Goal: Information Seeking & Learning: Understand process/instructions

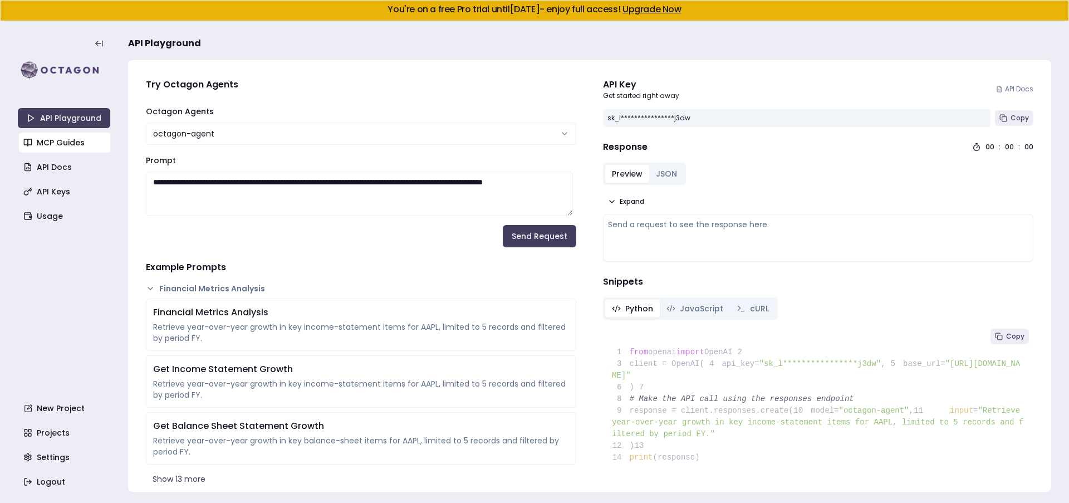
click at [74, 145] on link "MCP Guides" at bounding box center [65, 143] width 92 height 20
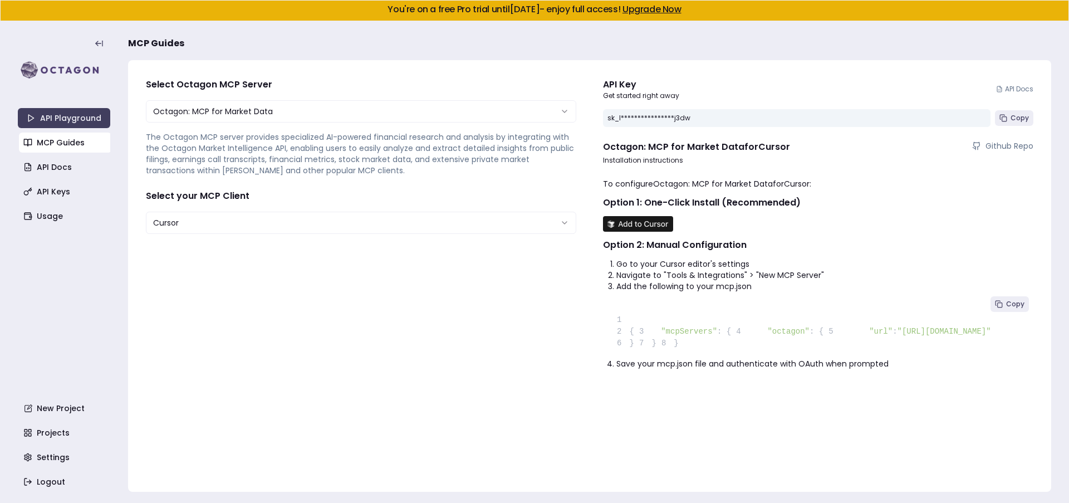
drag, startPoint x: 694, startPoint y: 367, endPoint x: 838, endPoint y: 371, distance: 143.7
click at [838, 358] on pre "1 2 { 3 "mcpServers" : { 4 "octagon" : { 5 "url" : "https://mcp.octagonagents.c…" at bounding box center [818, 325] width 430 height 66
click at [640, 222] on img at bounding box center [638, 224] width 70 height 16
click at [70, 150] on link "MCP Guides" at bounding box center [65, 143] width 92 height 20
click at [250, 227] on html "**********" at bounding box center [534, 251] width 1069 height 503
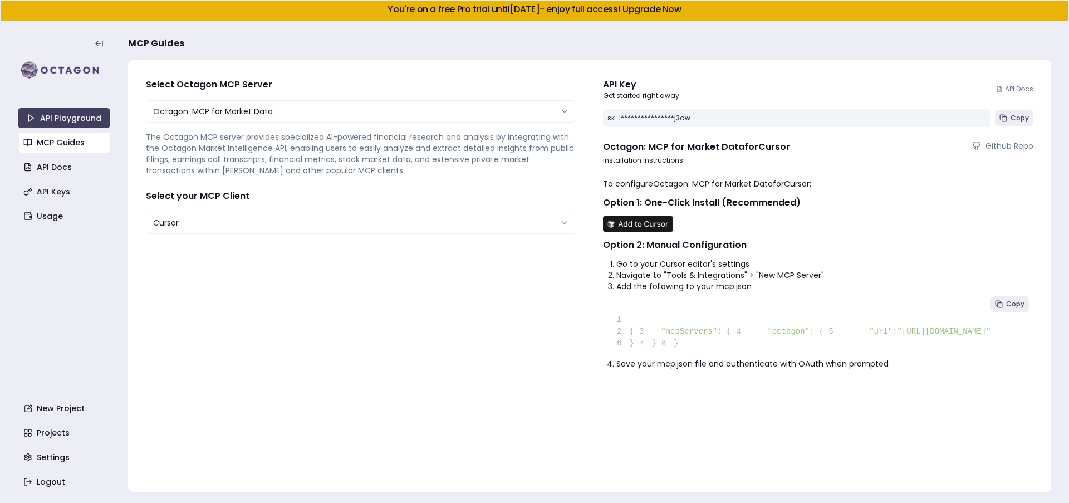
click at [628, 228] on img at bounding box center [638, 224] width 70 height 16
click at [532, 266] on div "**********" at bounding box center [361, 276] width 448 height 414
drag, startPoint x: 665, startPoint y: 385, endPoint x: 653, endPoint y: 371, distance: 18.1
click at [653, 358] on pre "1 2 { 3 "mcpServers" : { 4 "octagon" : { 5 "url" : "https://mcp.octagonagents.c…" at bounding box center [818, 325] width 430 height 66
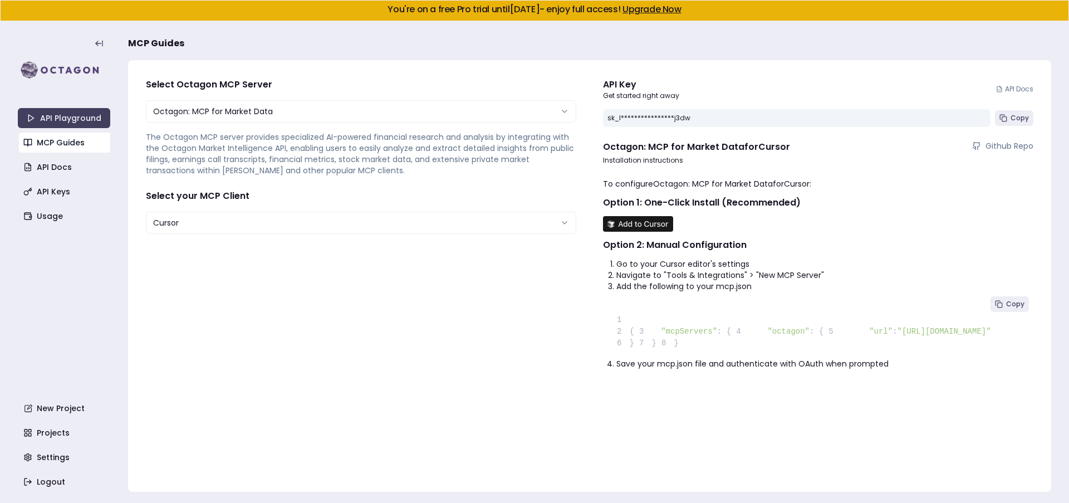
click at [681, 358] on pre "1 2 { 3 "mcpServers" : { 4 "octagon" : { 5 "url" : "https://mcp.octagonagents.c…" at bounding box center [818, 325] width 430 height 66
drag, startPoint x: 675, startPoint y: 383, endPoint x: 618, endPoint y: 358, distance: 62.6
click at [618, 358] on pre "1 2 { 3 "mcpServers" : { 4 "octagon" : { 5 "url" : "https://mcp.octagonagents.c…" at bounding box center [818, 325] width 430 height 66
copy code ""octagon" : { 5 "url" : "https://mcp.octagonagents.com/mcp" 6 }"
